Goal: Task Accomplishment & Management: Complete application form

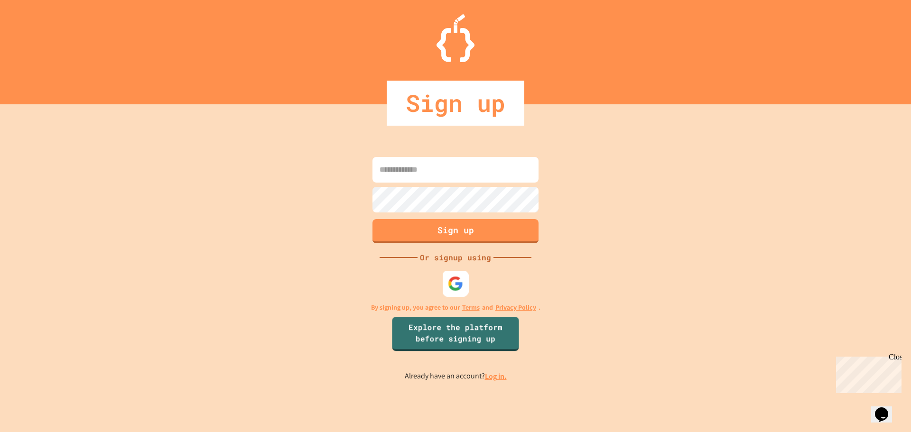
click at [456, 286] on img at bounding box center [456, 284] width 16 height 16
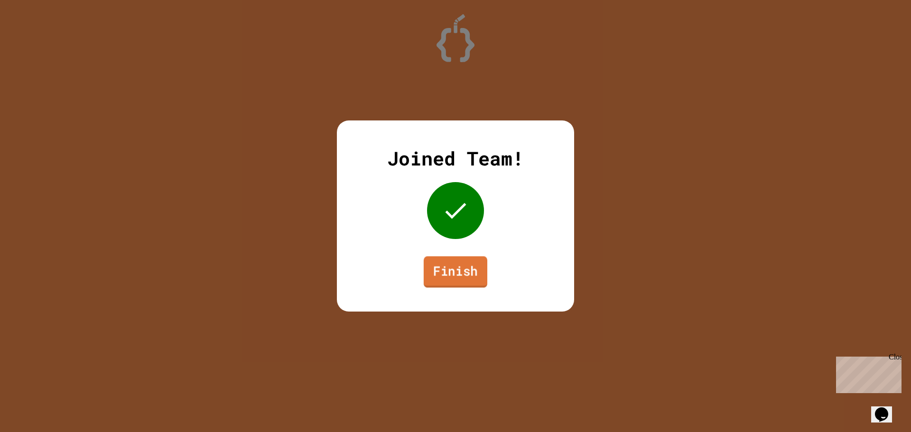
click at [456, 271] on link "Finish" at bounding box center [456, 271] width 64 height 31
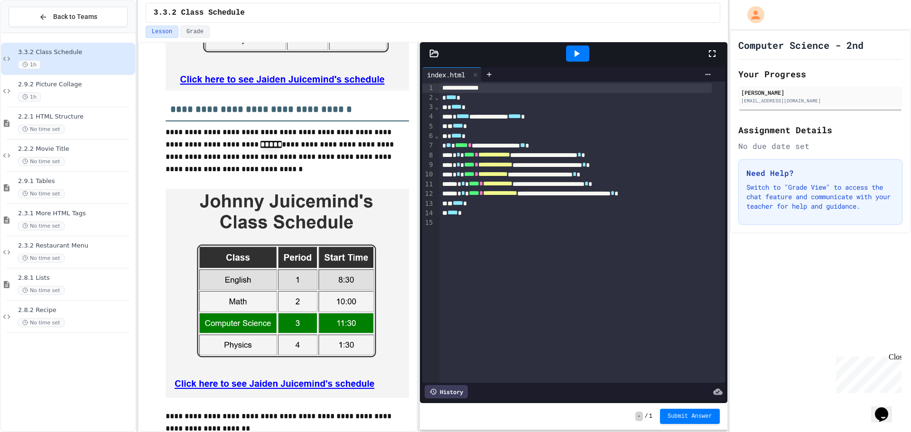
scroll to position [1038, 0]
